Goal: Information Seeking & Learning: Learn about a topic

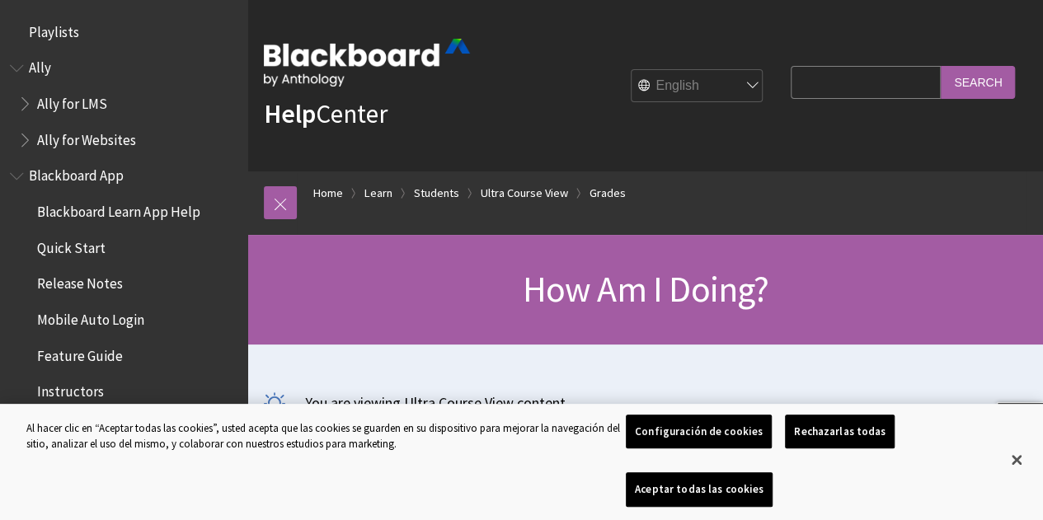
scroll to position [2247, 0]
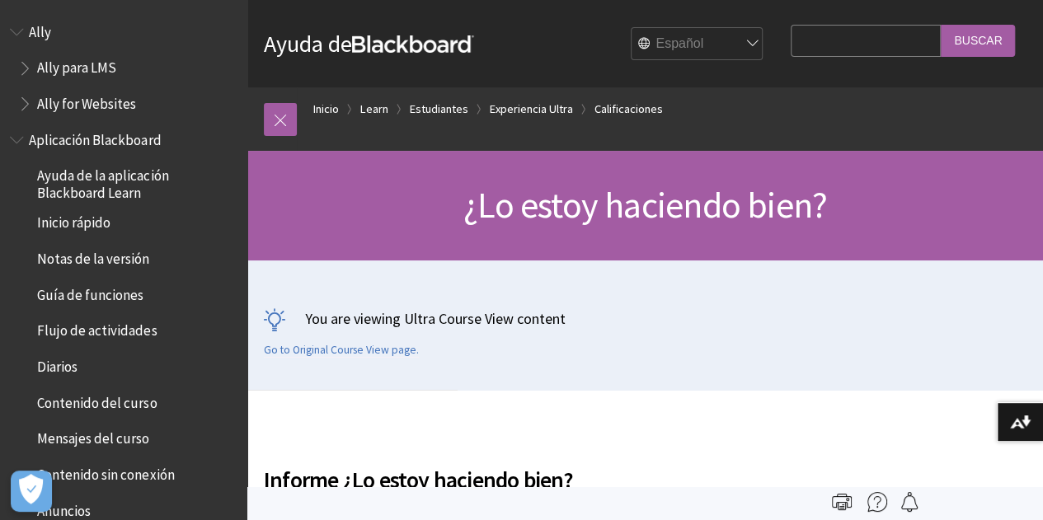
scroll to position [1895, 0]
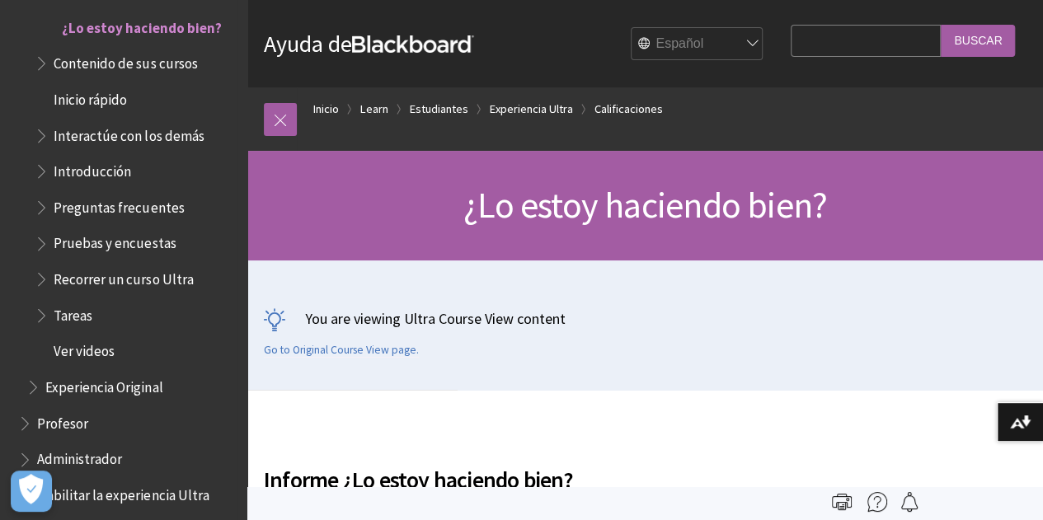
click at [163, 72] on span "Contenido de sus cursos" at bounding box center [125, 60] width 143 height 22
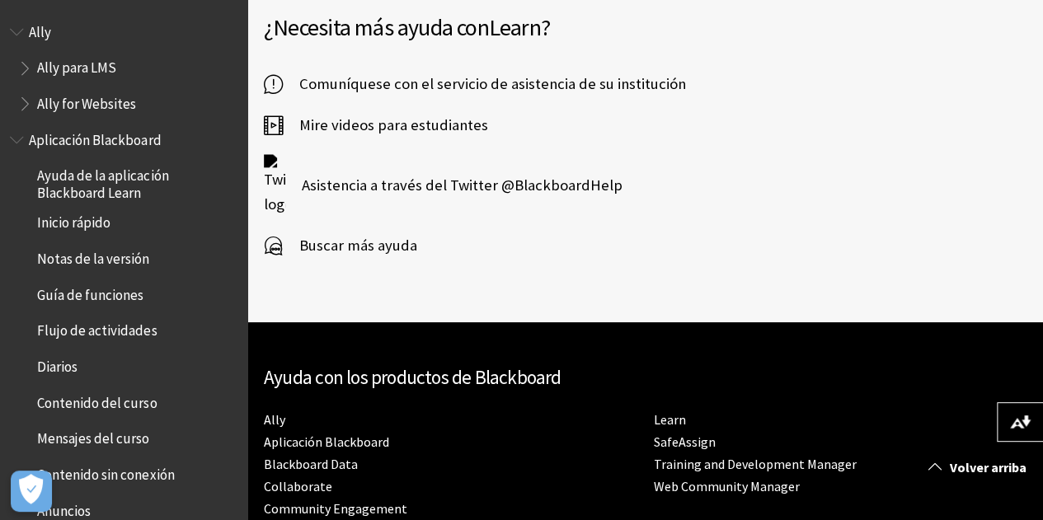
scroll to position [1099, 0]
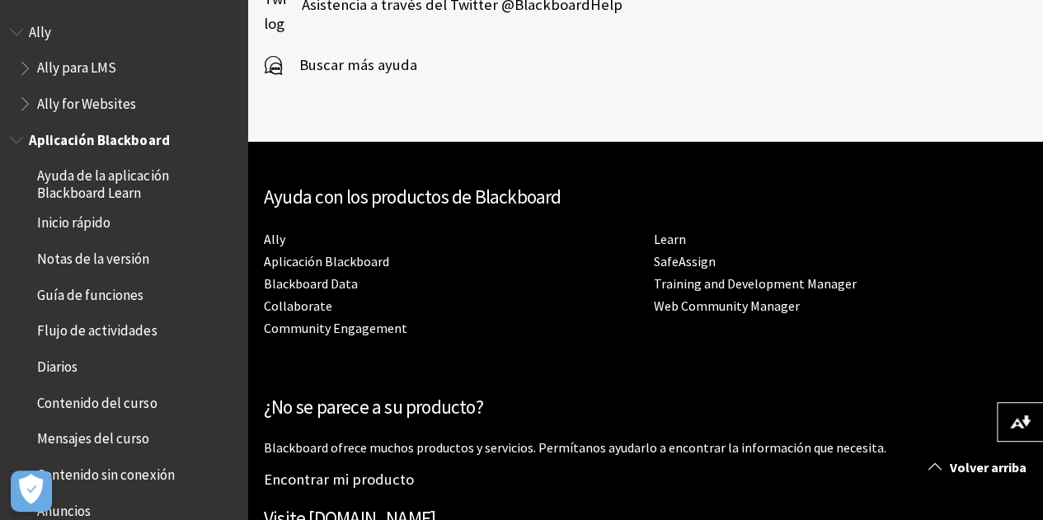
click at [100, 225] on span "Inicio rápido" at bounding box center [73, 220] width 73 height 22
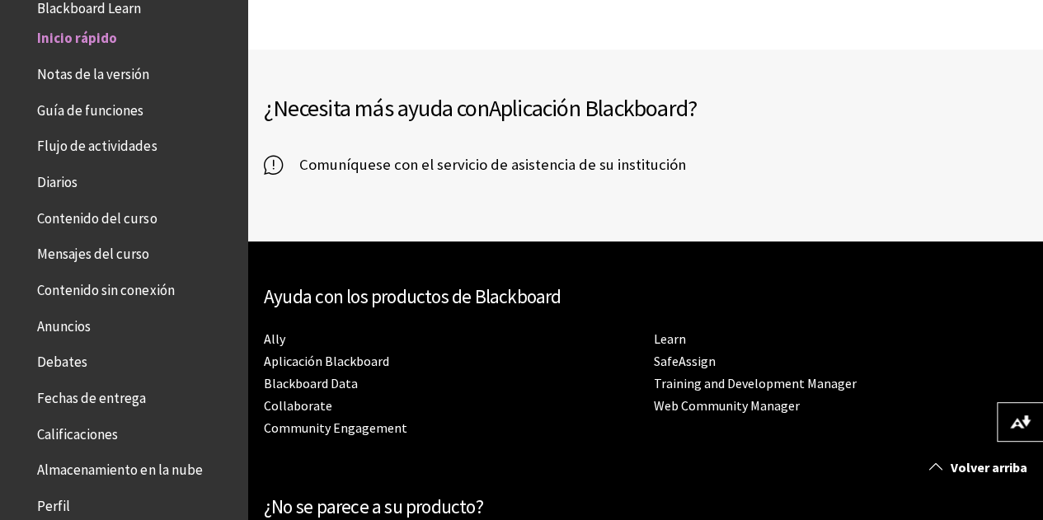
scroll to position [4122, 0]
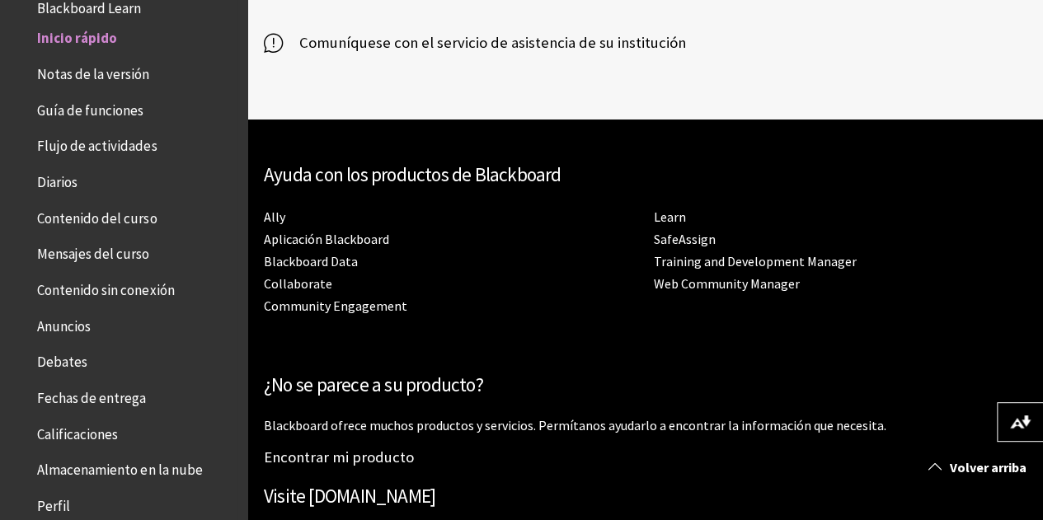
click at [131, 74] on span "Notas de la versión" at bounding box center [93, 71] width 112 height 22
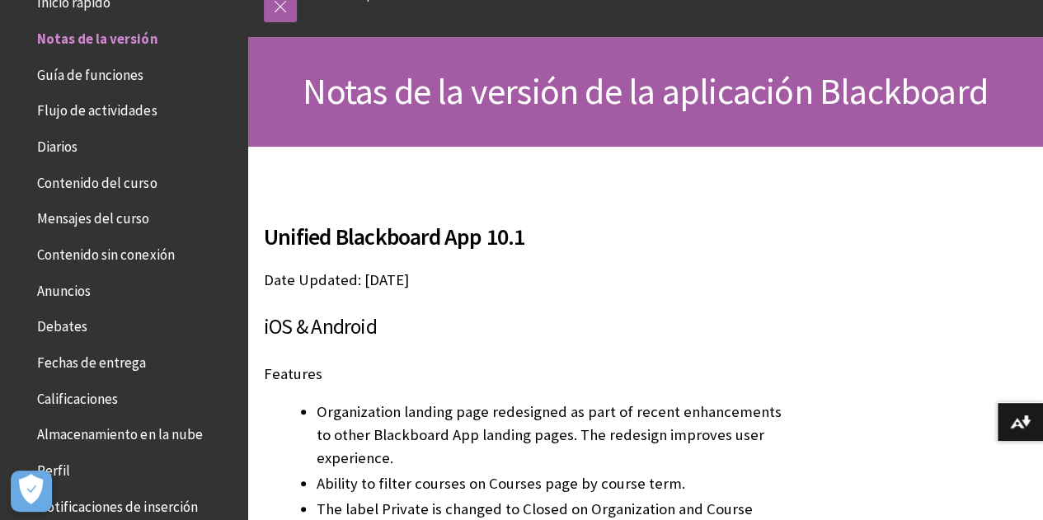
scroll to position [137, 0]
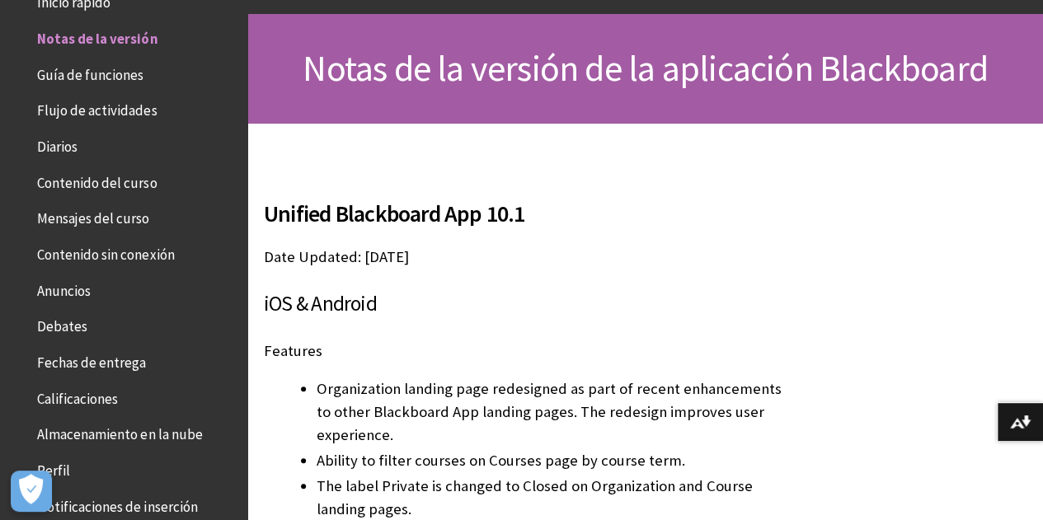
click at [113, 110] on span "Flujo de actividades" at bounding box center [97, 108] width 120 height 22
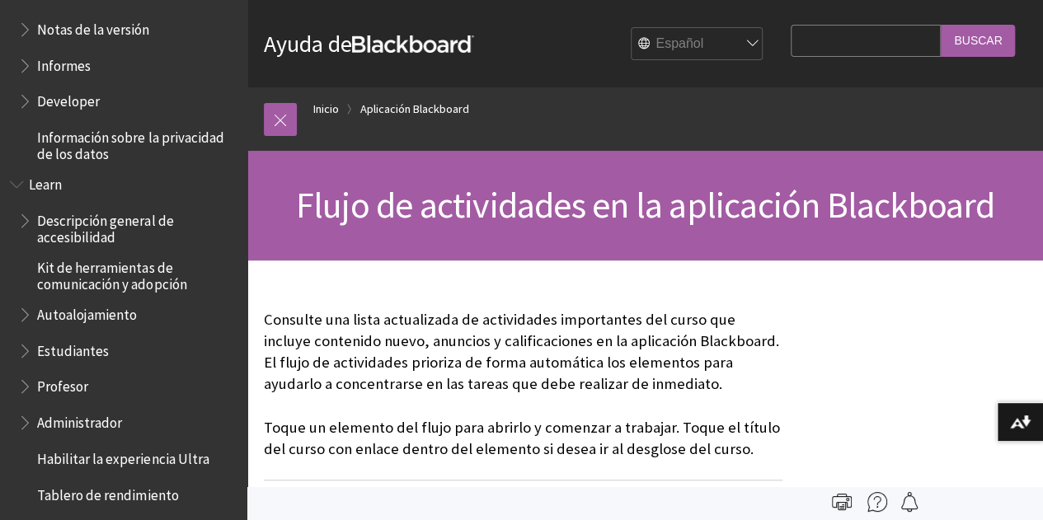
scroll to position [1116, 0]
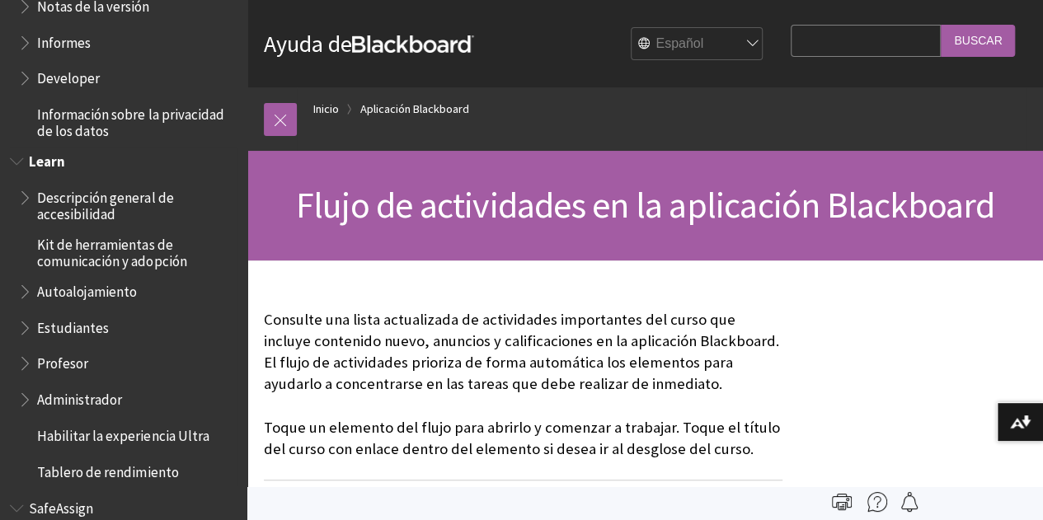
click at [145, 255] on span "Kit de herramientas de comunicación y adopción" at bounding box center [136, 250] width 199 height 39
